Goal: Task Accomplishment & Management: Manage account settings

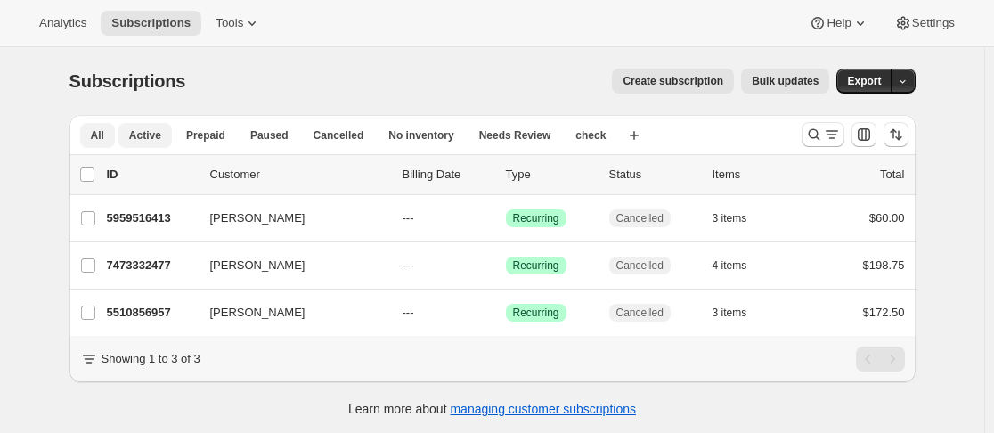
click at [151, 134] on span "Active" at bounding box center [145, 135] width 32 height 14
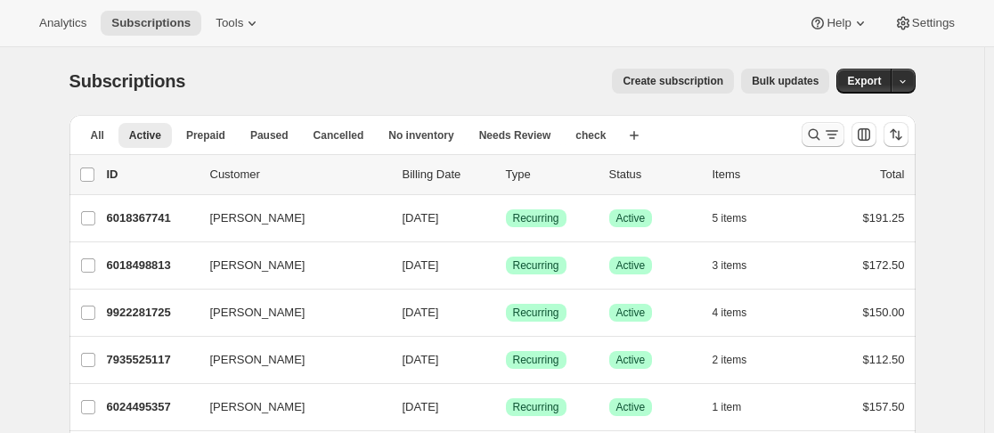
click at [820, 134] on icon "Search and filter results" at bounding box center [814, 135] width 18 height 18
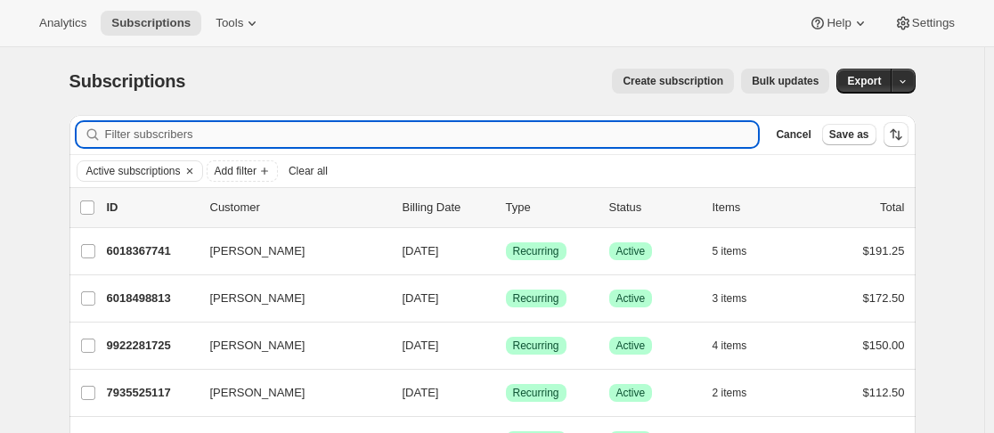
click at [270, 133] on input "Filter subscribers" at bounding box center [432, 134] width 654 height 25
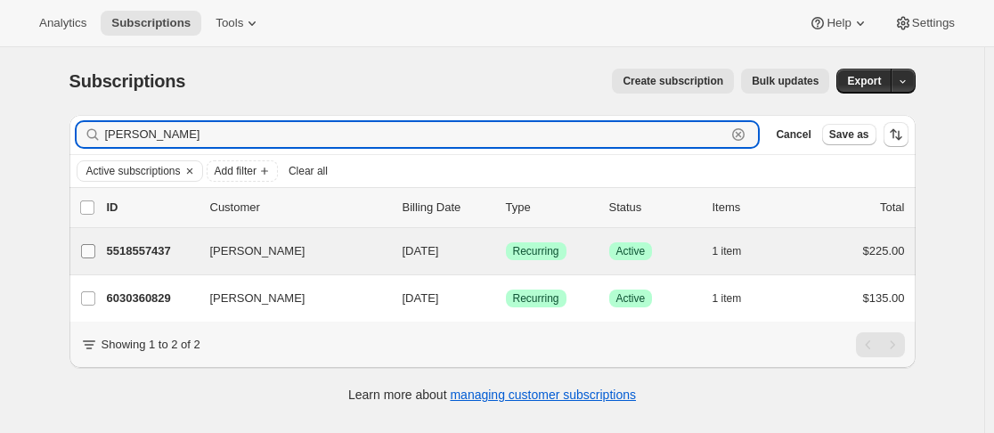
type input "[PERSON_NAME]"
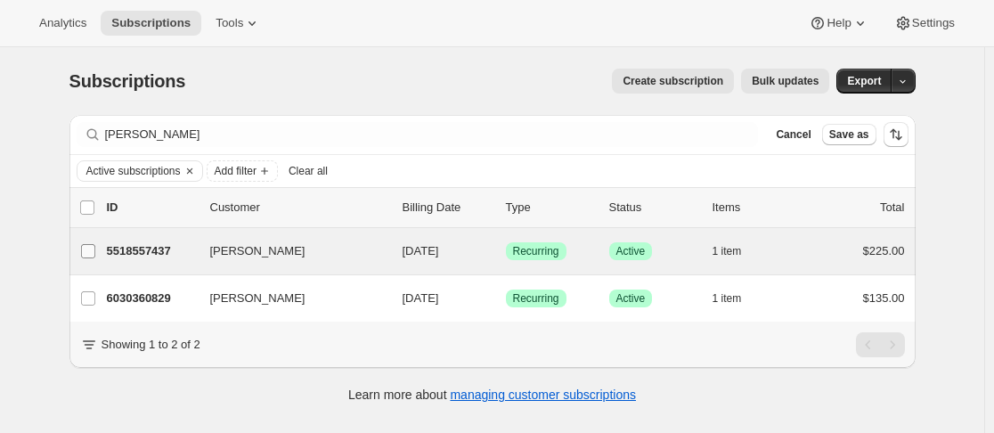
click at [94, 252] on input "[PERSON_NAME]" at bounding box center [88, 251] width 14 height 14
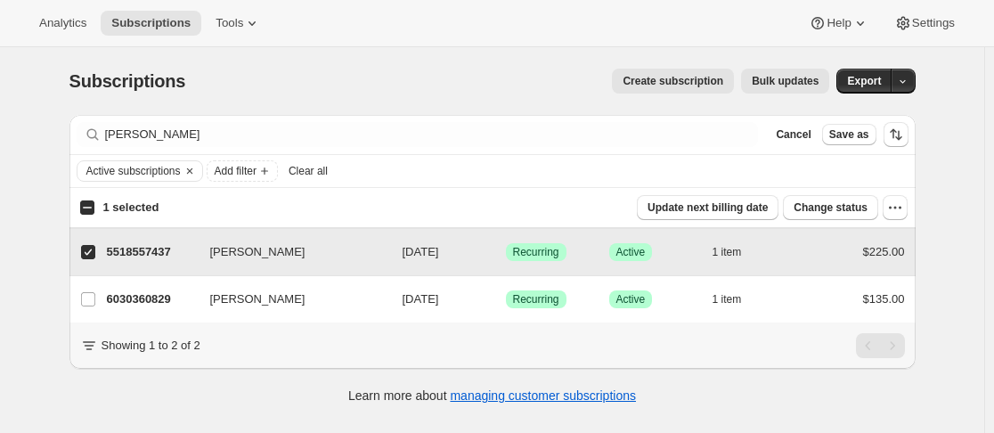
click at [94, 252] on input "[PERSON_NAME]" at bounding box center [88, 252] width 14 height 14
checkbox input "false"
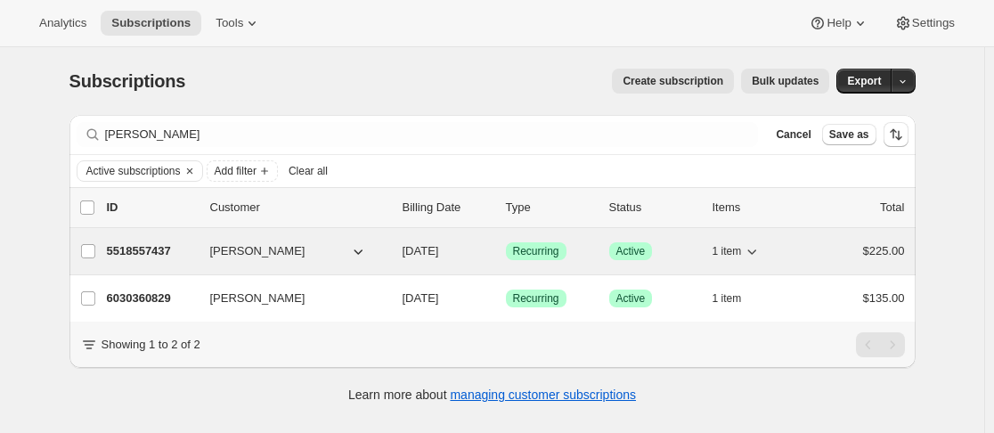
click at [161, 252] on p "5518557437" at bounding box center [151, 251] width 89 height 18
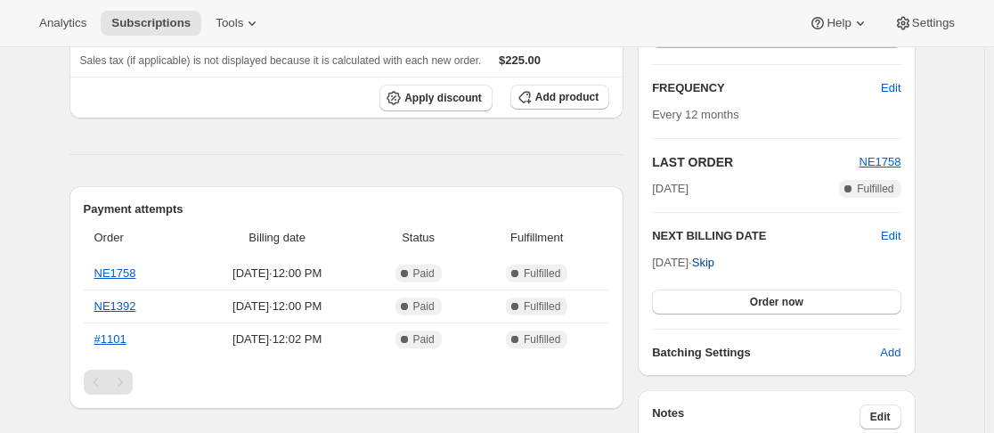
scroll to position [534, 0]
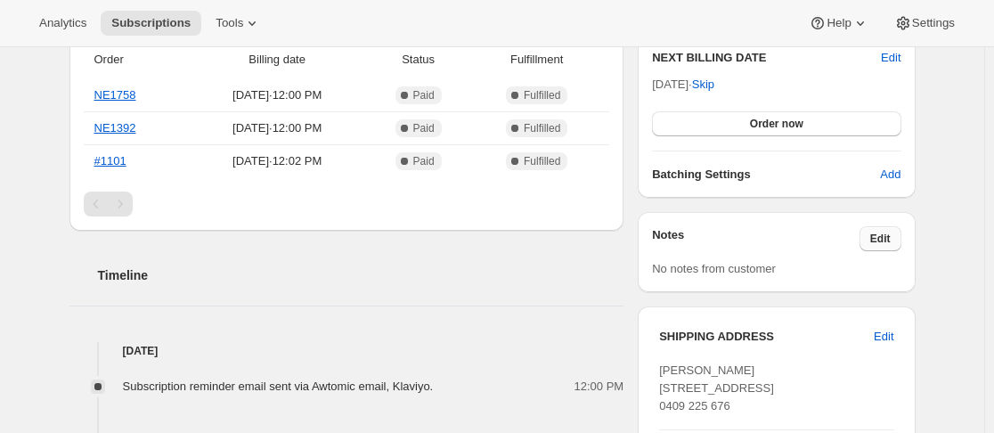
click at [891, 232] on span "Edit" at bounding box center [880, 239] width 20 height 14
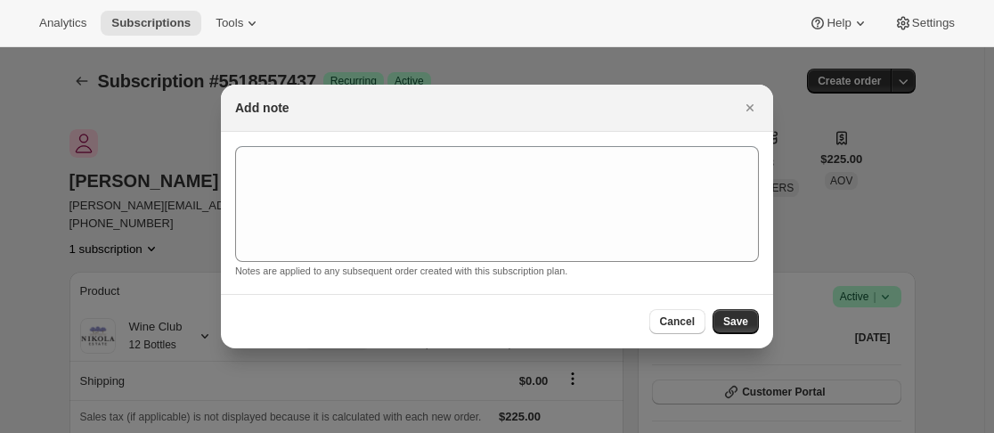
scroll to position [0, 0]
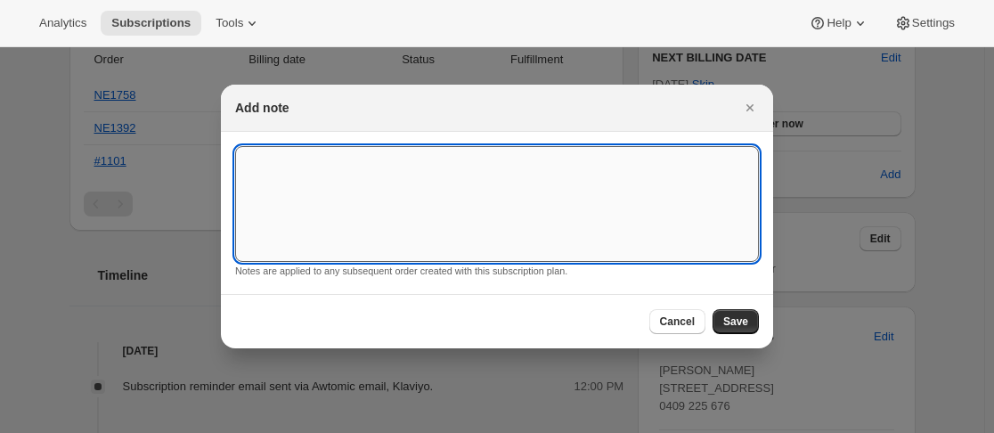
click at [441, 180] on textarea ":re7:" at bounding box center [497, 204] width 524 height 116
paste textarea "to inform you that we are cancelling our wine club"
click at [297, 159] on textarea "[PERSON_NAME] and to inform you that we are cancelling our wine club" at bounding box center [497, 204] width 524 height 116
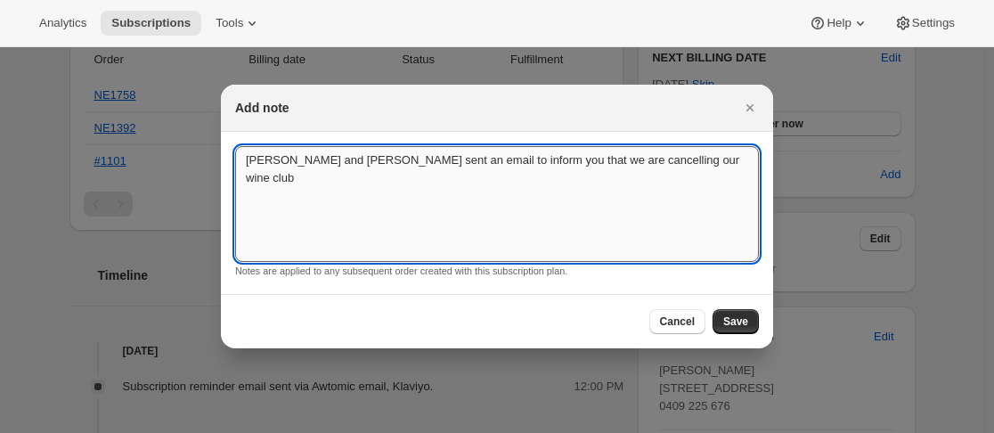
click at [505, 162] on textarea "[PERSON_NAME] and [PERSON_NAME] sent an email to inform you that we are cancell…" at bounding box center [497, 204] width 524 height 116
click at [673, 162] on textarea "[PERSON_NAME] and [PERSON_NAME] sent an email to inform cellar door that we are…" at bounding box center [497, 204] width 524 height 116
click at [756, 164] on textarea "[PERSON_NAME] and [PERSON_NAME] sent an email to inform cellar door that we are…" at bounding box center [497, 204] width 524 height 116
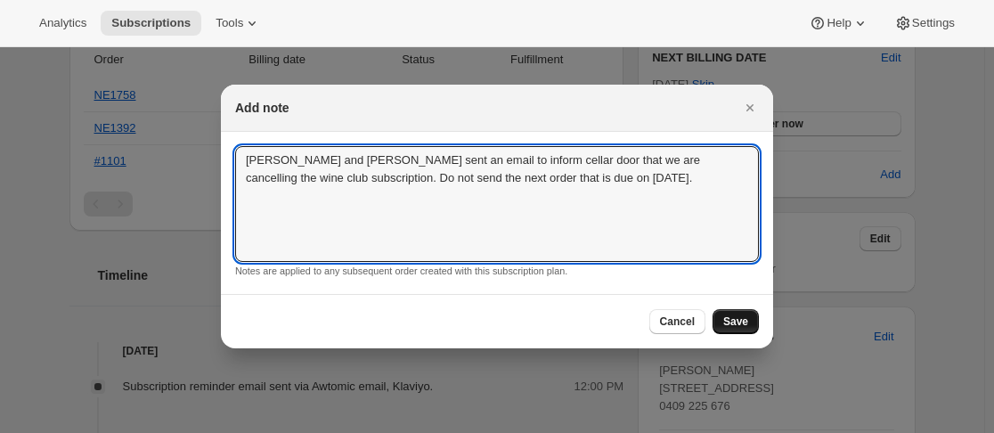
type textarea "[PERSON_NAME] and [PERSON_NAME] sent an email to inform cellar door that we are…"
click at [750, 316] on button "Save" at bounding box center [735, 321] width 46 height 25
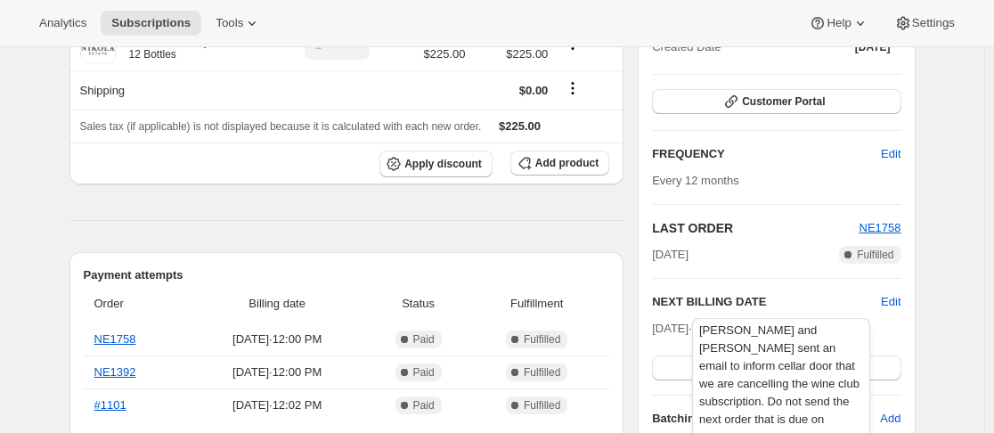
scroll to position [534, 0]
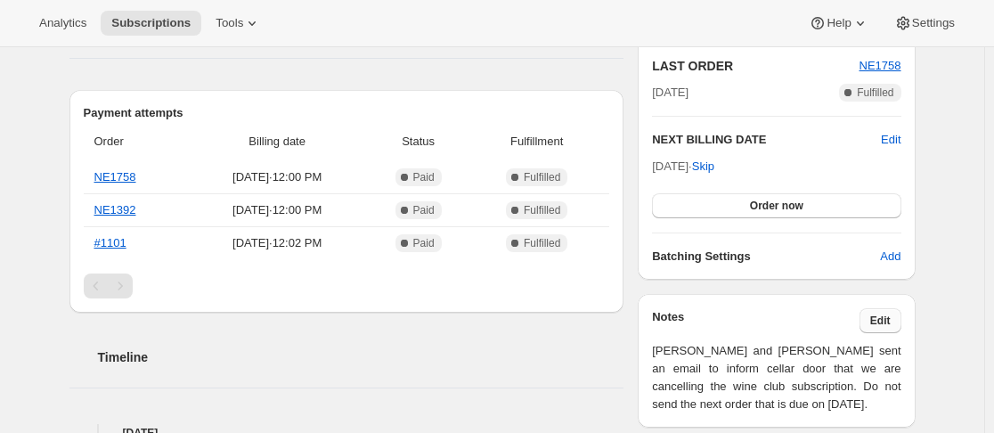
click at [891, 313] on span "Edit" at bounding box center [880, 320] width 20 height 14
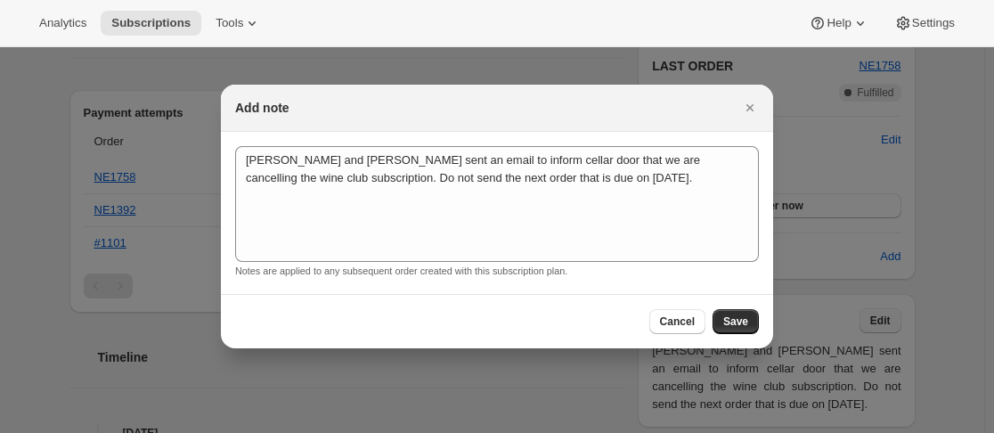
scroll to position [0, 0]
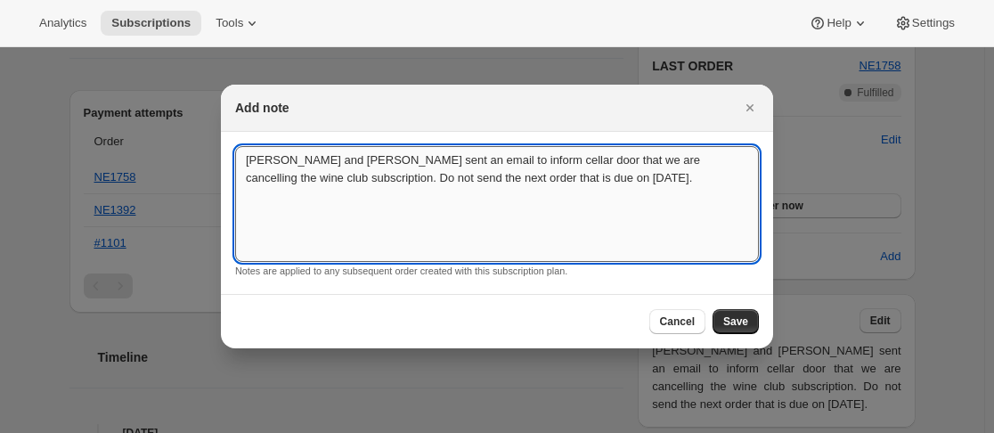
click at [580, 159] on textarea "[PERSON_NAME] and [PERSON_NAME] sent an email to inform cellar door that we are…" at bounding box center [497, 204] width 524 height 116
click at [423, 181] on textarea "[PERSON_NAME] and [PERSON_NAME] sent an email to inform cellar door that they a…" at bounding box center [497, 204] width 524 height 116
type textarea "[PERSON_NAME] and [PERSON_NAME] sent an email to inform cellar door that they a…"
click at [735, 318] on span "Save" at bounding box center [735, 321] width 25 height 14
